Goal: Find contact information: Find contact information

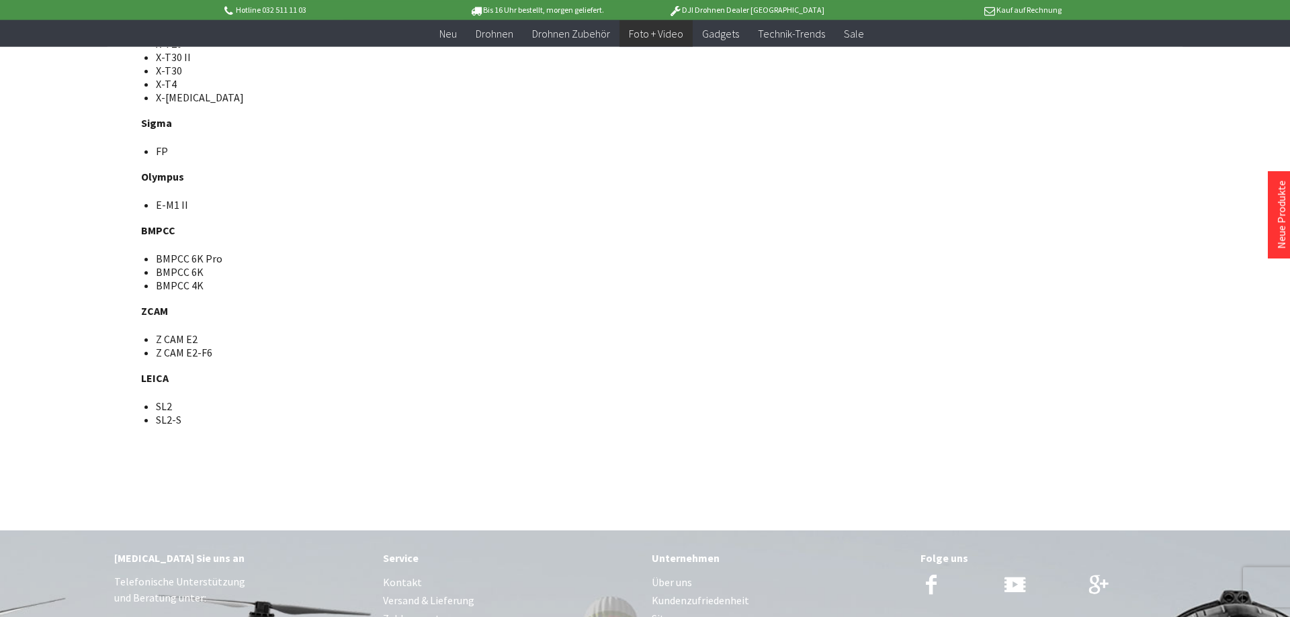
scroll to position [8910, 0]
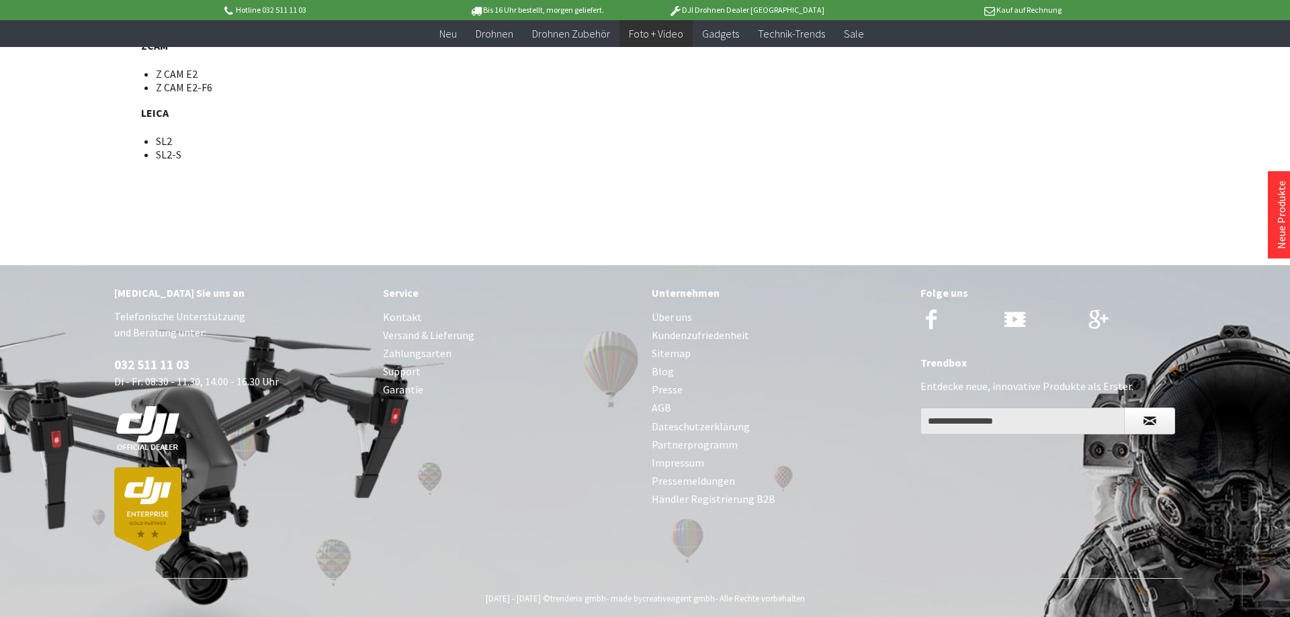
click at [394, 308] on link "Kontakt" at bounding box center [510, 317] width 255 height 18
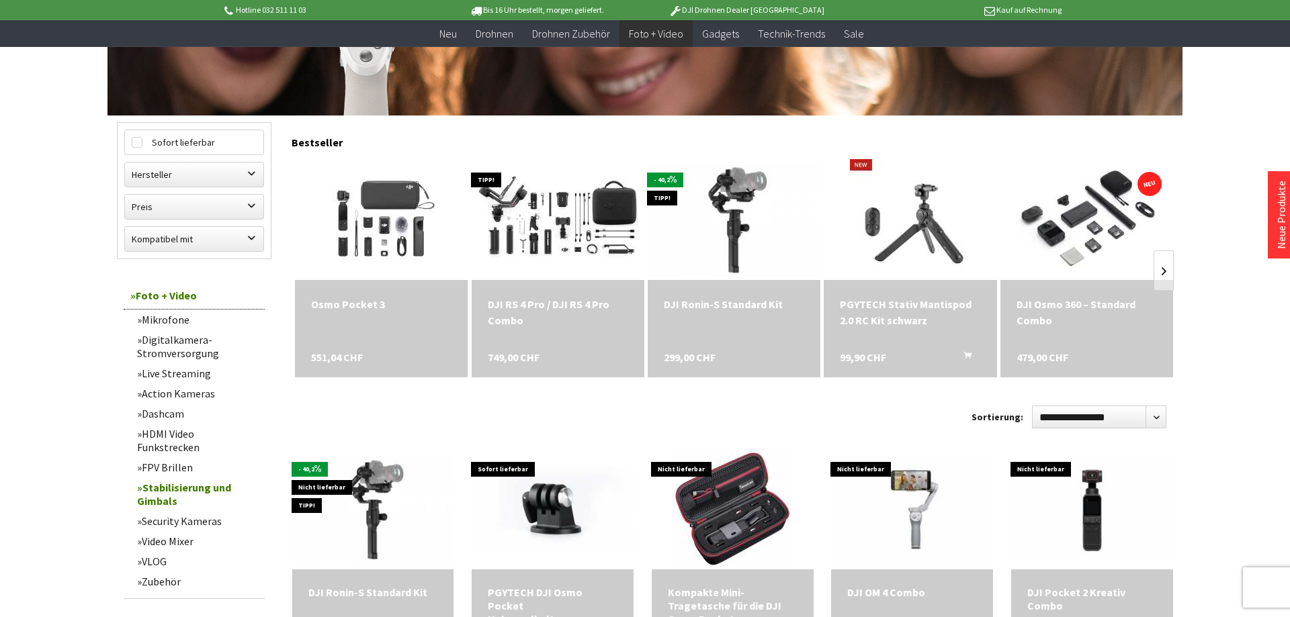
scroll to position [411, 0]
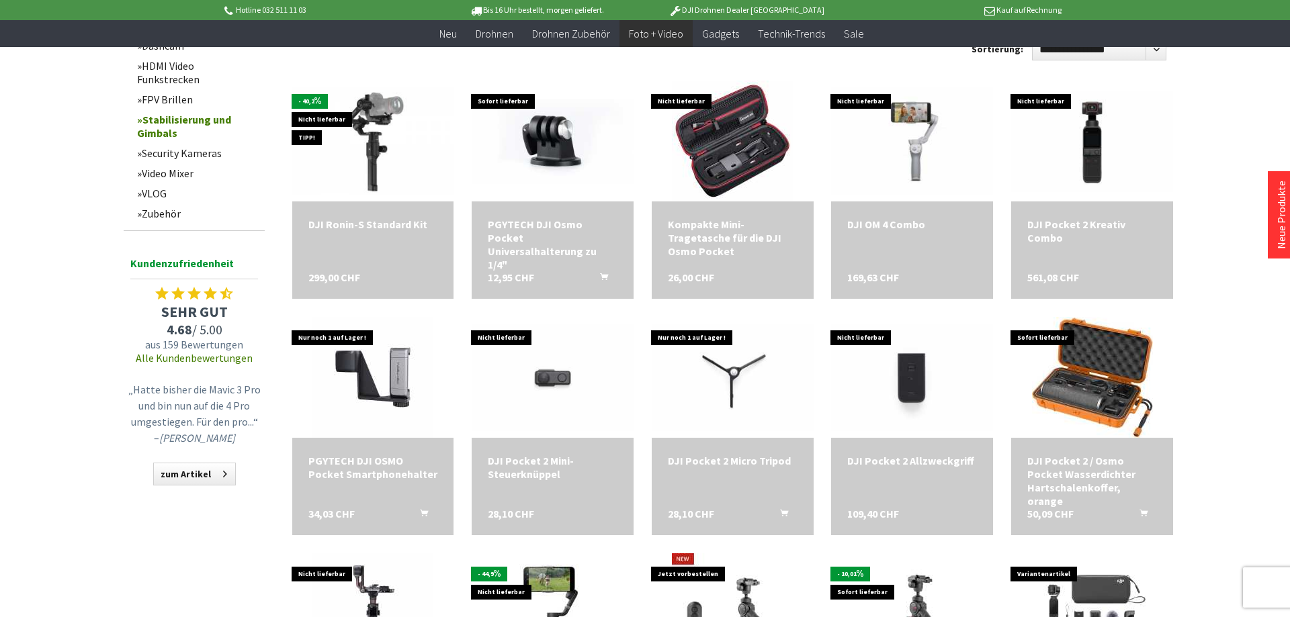
scroll to position [1028, 0]
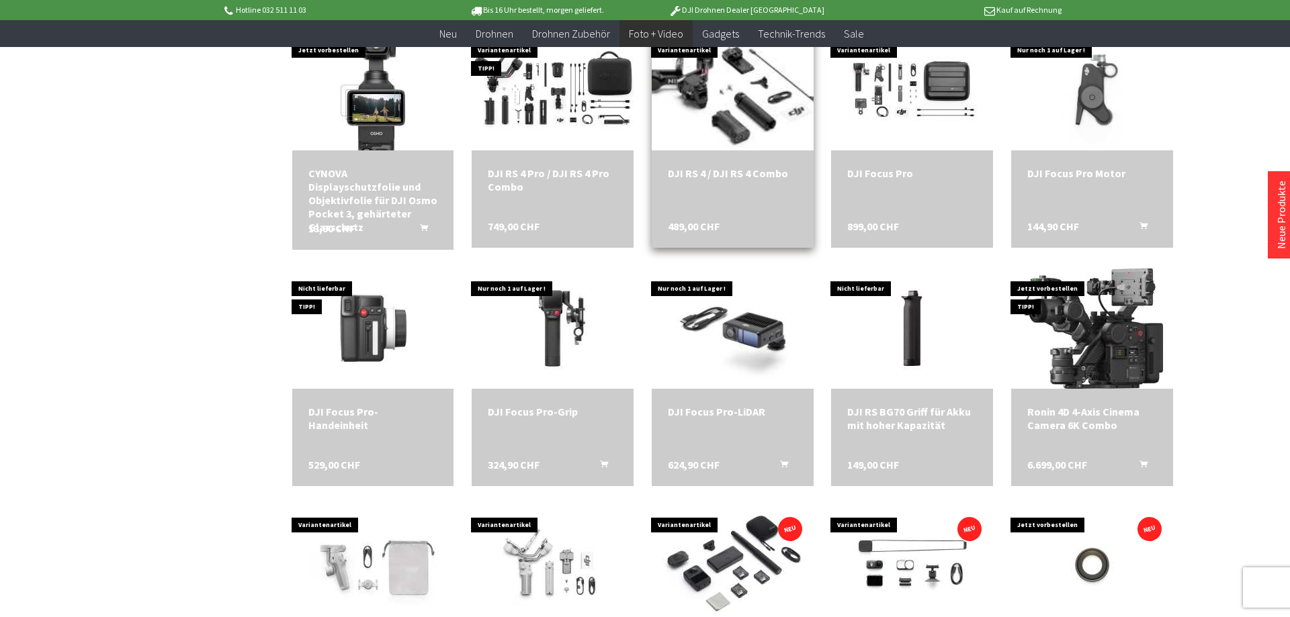
scroll to position [1713, 0]
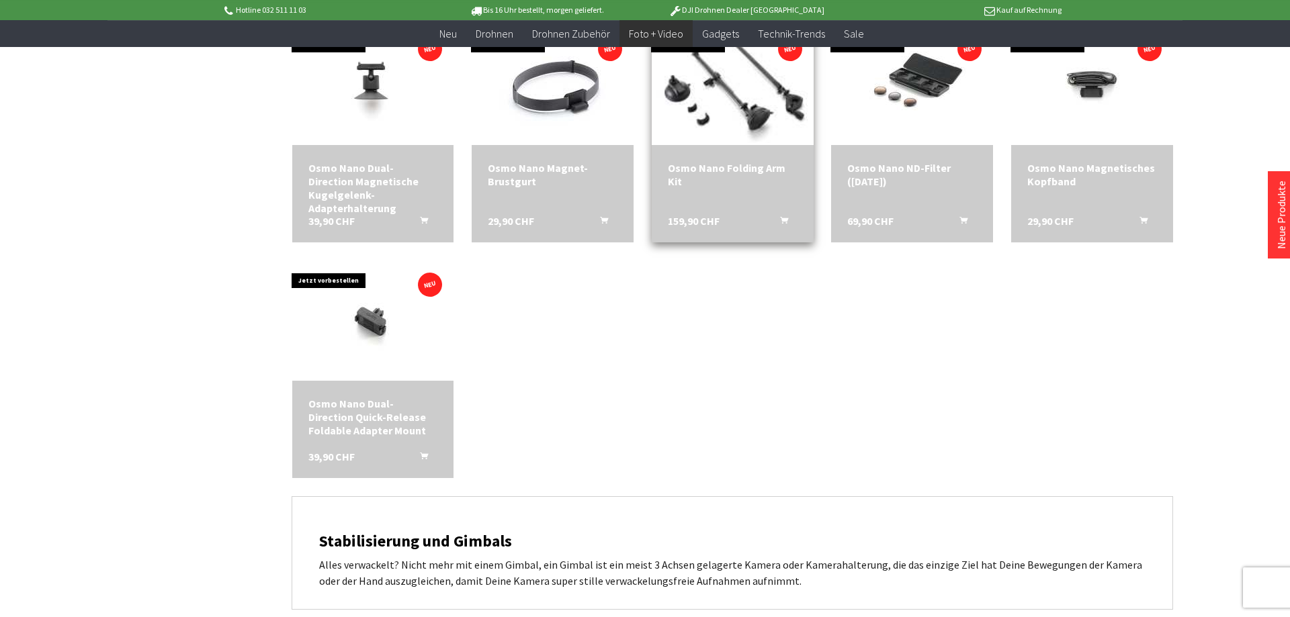
scroll to position [2125, 0]
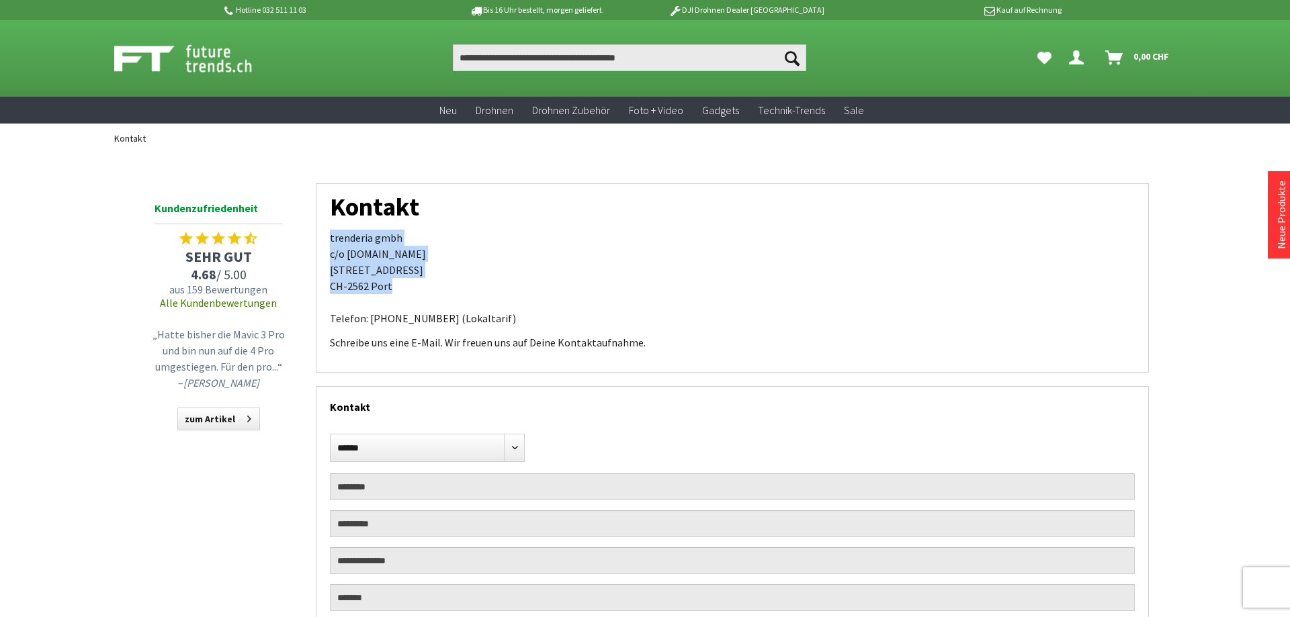
drag, startPoint x: 413, startPoint y: 286, endPoint x: 327, endPoint y: 237, distance: 99.3
click at [327, 237] on div "Kontakt trenderia gmbh c/o futuretrends.ch Spärsstrasse 2 CH-2562 Port Telefon:…" at bounding box center [732, 277] width 833 height 189
copy p "trenderia gmbh c/o futuretrends.ch Spärsstrasse 2 CH-2562 Port"
click at [593, 314] on p "trenderia gmbh c/o futuretrends.ch Spärsstrasse 2 CH-2562 Port Telefon: 032 511…" at bounding box center [732, 278] width 805 height 97
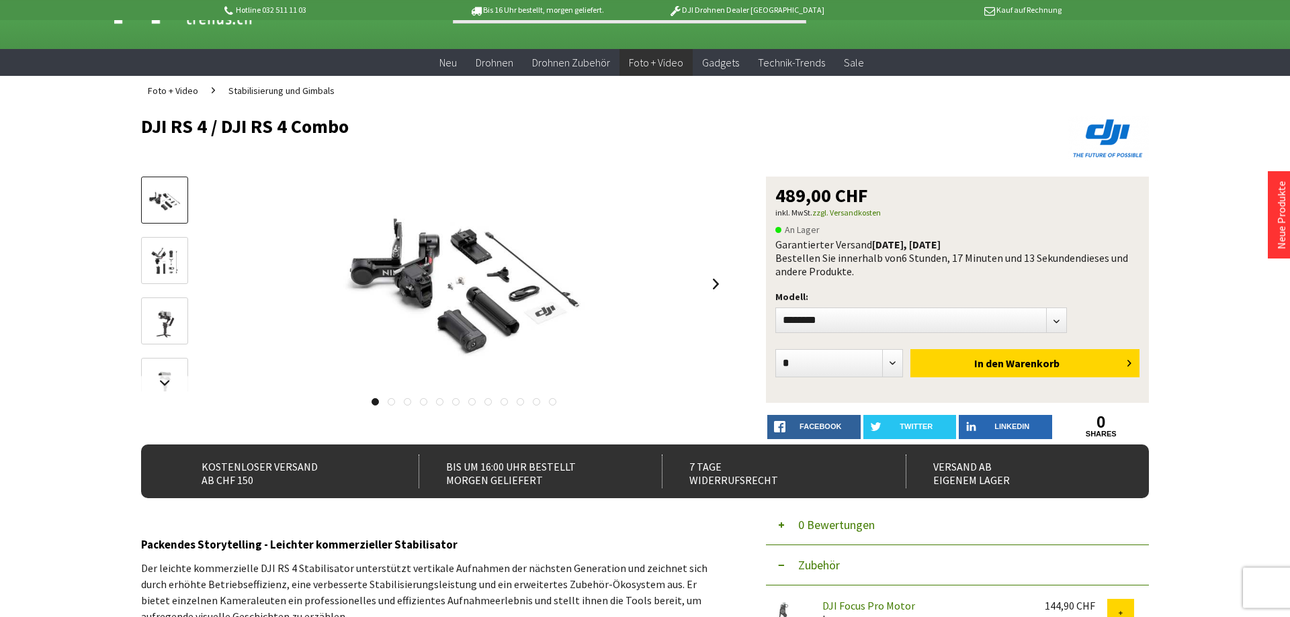
scroll to position [69, 0]
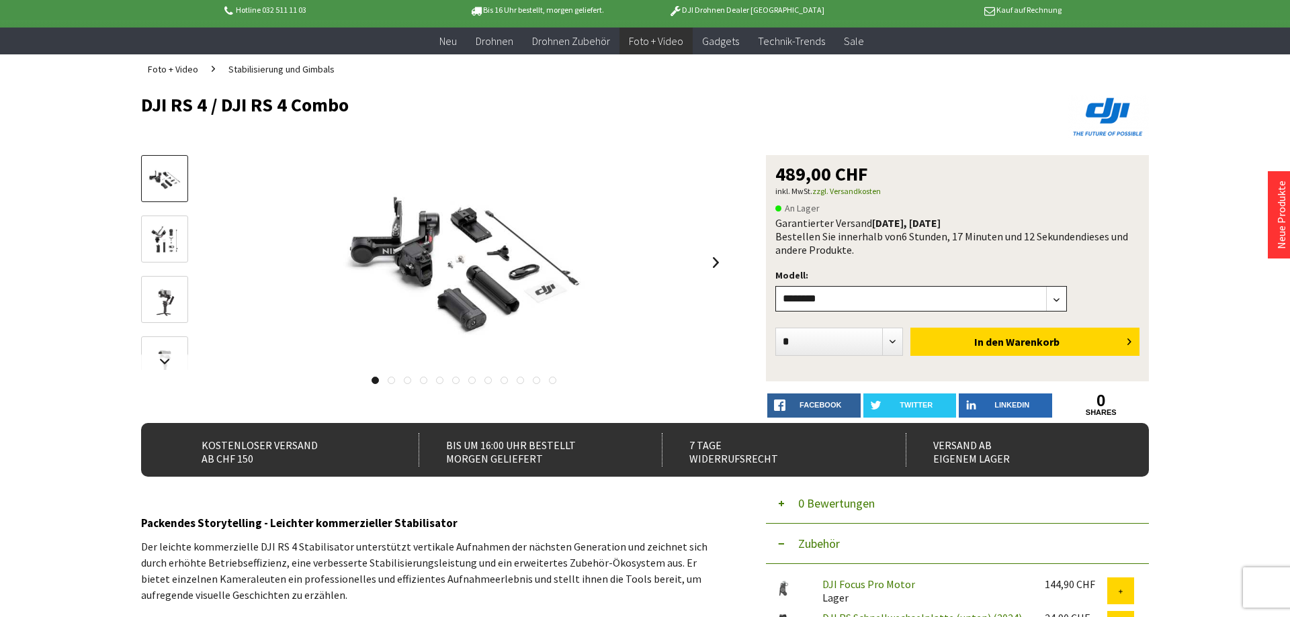
select select"] "***"
click option "**********" at bounding box center [0, 0] width 0 height 0
